Goal: Task Accomplishment & Management: Manage account settings

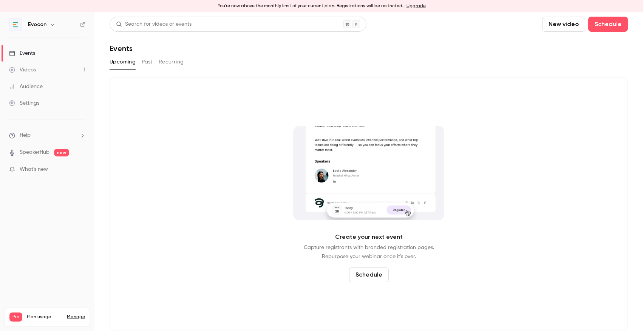
click at [34, 105] on div "Settings" at bounding box center [24, 103] width 30 height 8
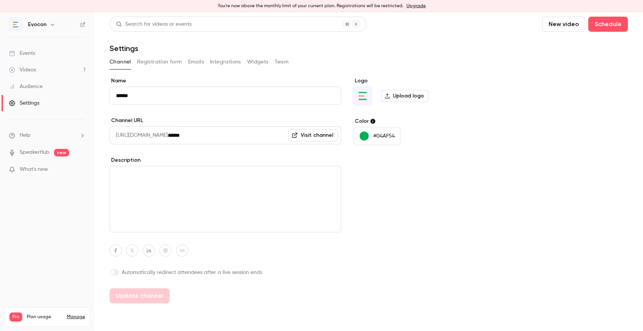
click at [31, 56] on div "Events" at bounding box center [22, 53] width 26 height 8
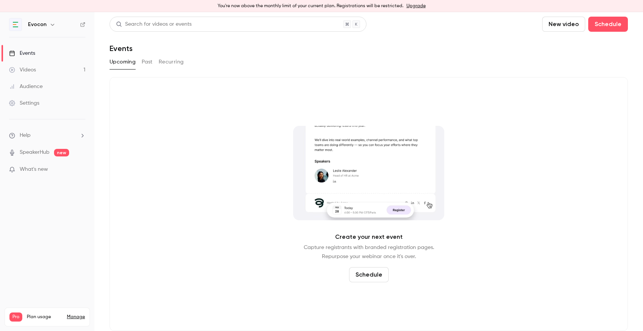
click at [147, 65] on button "Past" at bounding box center [147, 62] width 11 height 12
